Goal: Task Accomplishment & Management: Manage account settings

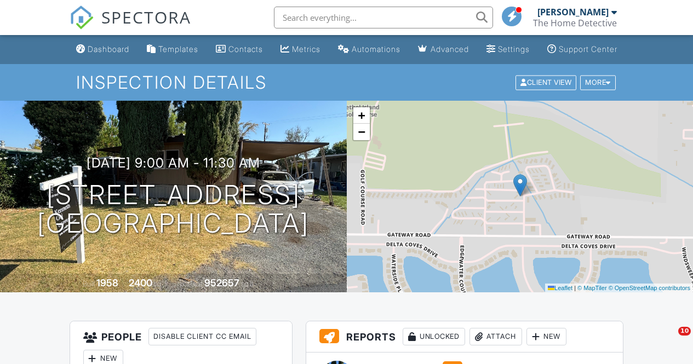
click at [96, 54] on div "Dashboard" at bounding box center [109, 48] width 42 height 9
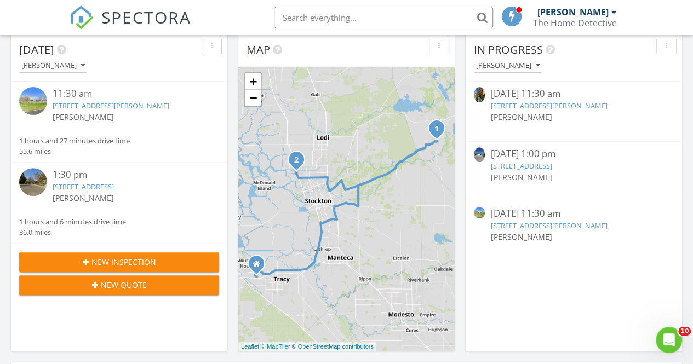
click at [555, 107] on link "715 Watson Canyon Ct 106, San Ramon, CA 94582" at bounding box center [549, 106] width 117 height 10
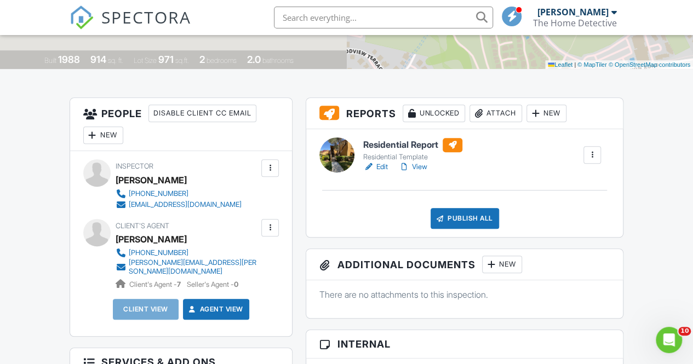
scroll to position [254, 0]
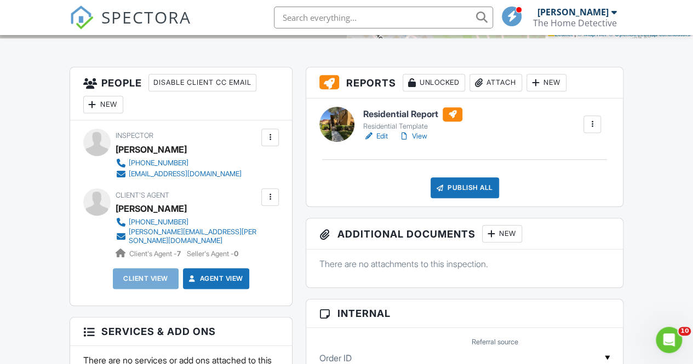
click at [491, 193] on div "Publish All" at bounding box center [465, 188] width 69 height 21
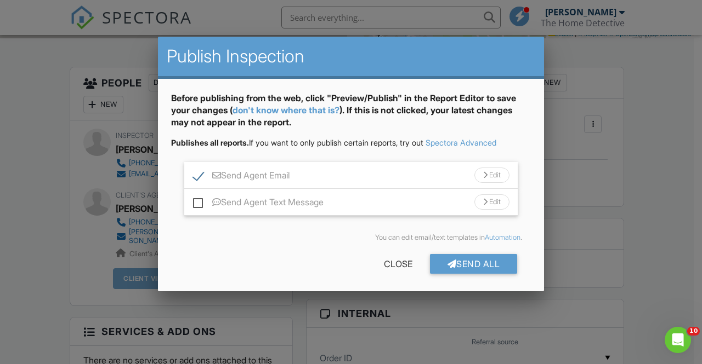
click at [682, 159] on div at bounding box center [351, 172] width 702 height 455
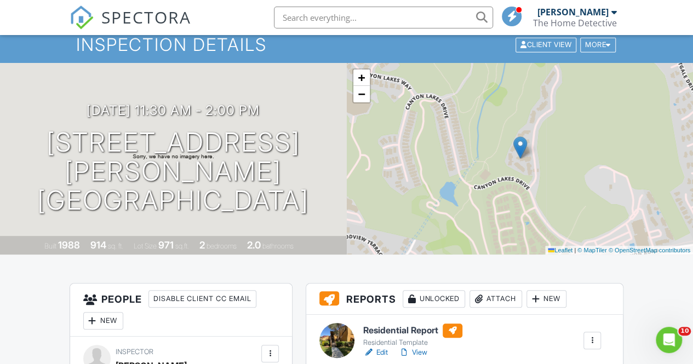
scroll to position [0, 0]
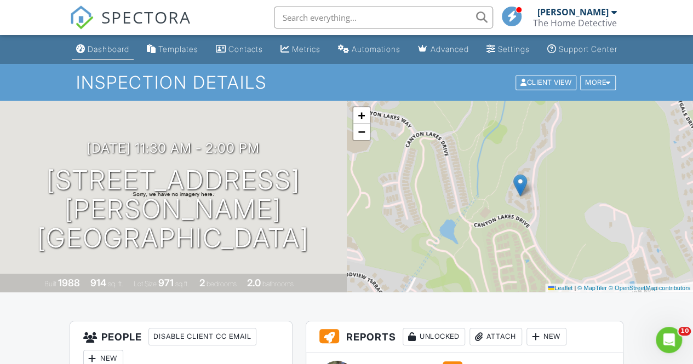
click at [111, 54] on div "Dashboard" at bounding box center [109, 48] width 42 height 9
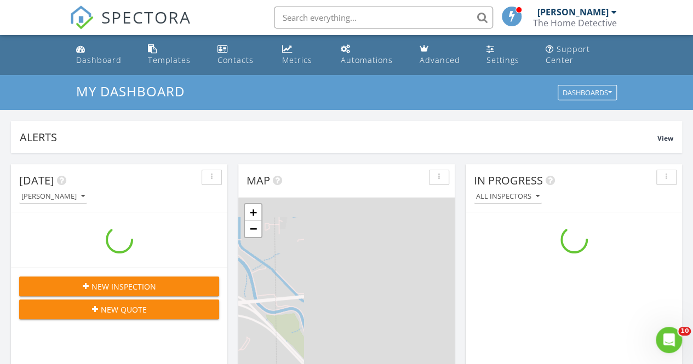
scroll to position [1014, 710]
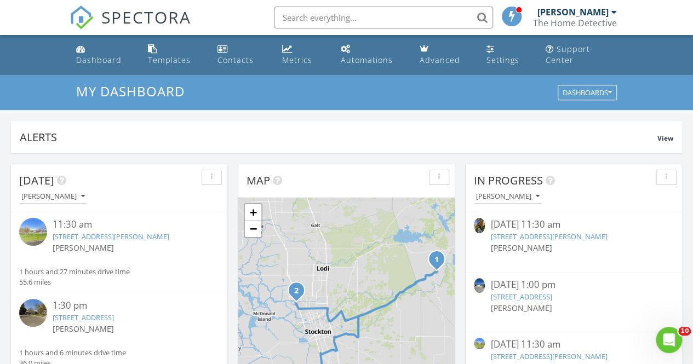
click at [584, 238] on link "715 Watson Canyon Ct 106, San Ramon, CA 94582" at bounding box center [549, 237] width 117 height 10
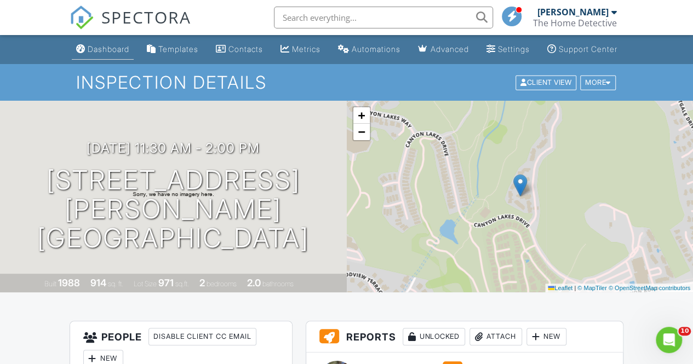
click at [88, 54] on div "Dashboard" at bounding box center [109, 48] width 42 height 9
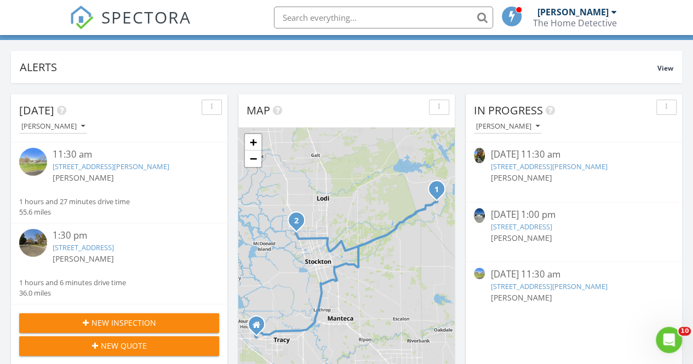
scroll to position [77, 0]
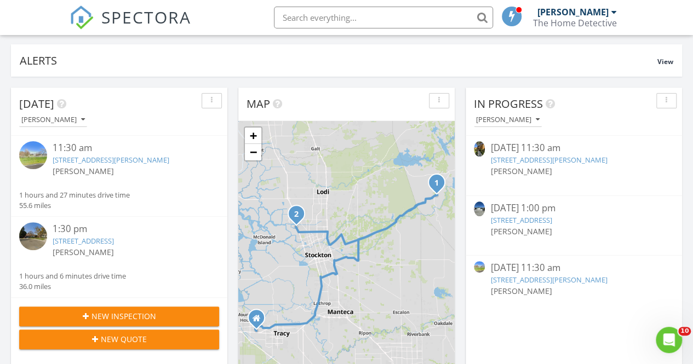
click at [566, 159] on link "[STREET_ADDRESS][PERSON_NAME]" at bounding box center [549, 160] width 117 height 10
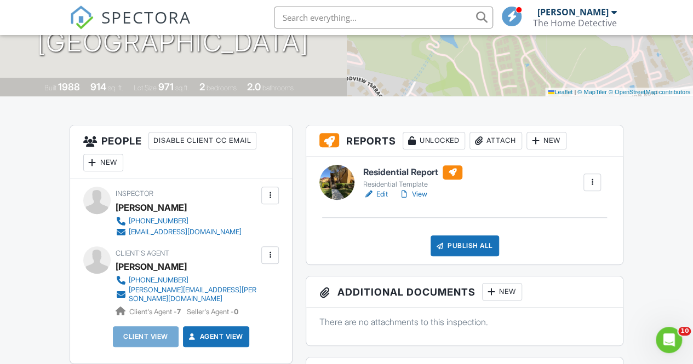
click at [474, 257] on div "Publish All" at bounding box center [465, 246] width 69 height 21
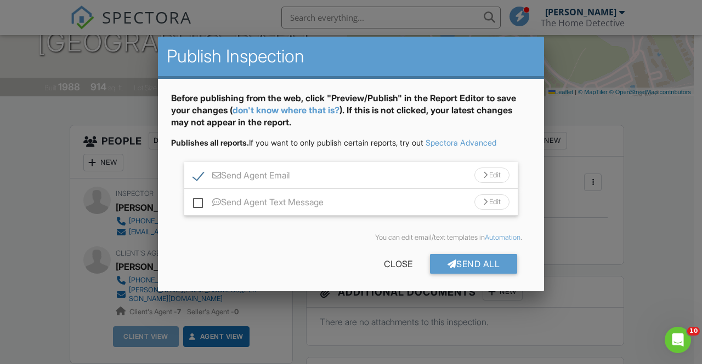
click at [474, 264] on div "Send All" at bounding box center [474, 264] width 88 height 20
